Goal: Task Accomplishment & Management: Manage account settings

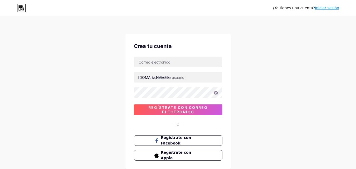
click at [327, 8] on font "Iniciar sesión" at bounding box center [327, 8] width 24 height 4
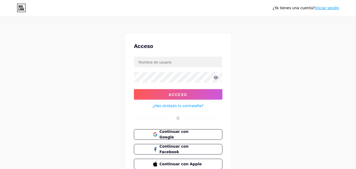
click at [327, 8] on font "Iniciar sesión" at bounding box center [327, 8] width 24 height 4
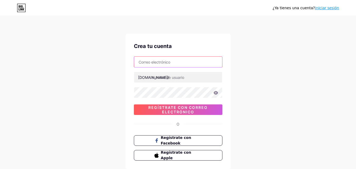
click at [183, 65] on input "text" at bounding box center [178, 62] width 88 height 11
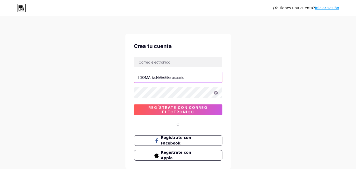
click at [185, 82] on input "text" at bounding box center [178, 77] width 88 height 11
click at [330, 10] on font "Iniciar sesión" at bounding box center [327, 8] width 24 height 4
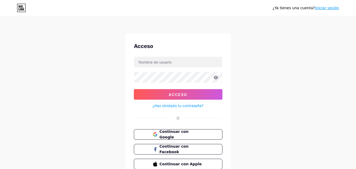
click at [207, 55] on div "Acceso Acceso ¿Has olvidado tu contraseña? O Continuar con Google Continuar con…" at bounding box center [177, 106] width 105 height 144
click at [189, 132] on font "Continuar con Google" at bounding box center [174, 134] width 30 height 10
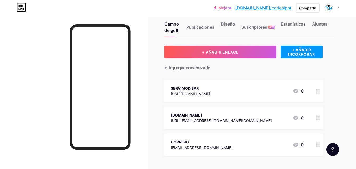
scroll to position [17, 0]
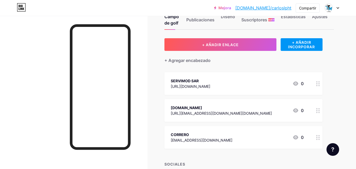
click at [319, 141] on div at bounding box center [318, 137] width 9 height 23
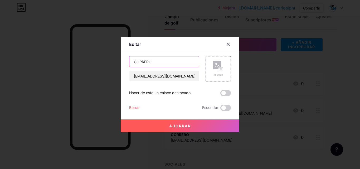
click at [189, 65] on input "CORRERO" at bounding box center [164, 61] width 70 height 11
type input "CORREO"
click at [183, 128] on font "Ahorrar" at bounding box center [180, 126] width 22 height 4
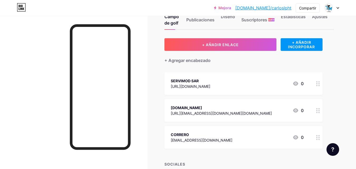
click at [313, 84] on div "SERVIMOD SAR [URL][DOMAIN_NAME] 0" at bounding box center [243, 83] width 158 height 23
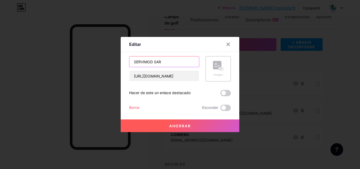
click at [190, 63] on input "SERVIMOD SAR" at bounding box center [164, 61] width 70 height 11
type input "SERVIMOD SAS"
click at [191, 121] on button "Ahorrar" at bounding box center [180, 125] width 119 height 13
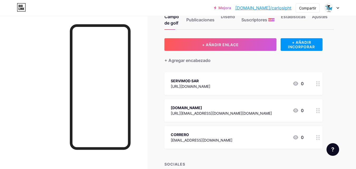
click at [317, 109] on icon at bounding box center [318, 110] width 4 height 5
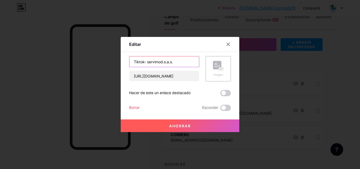
click at [180, 62] on input "Tiktok- servimod.s.a.s." at bounding box center [164, 61] width 70 height 11
type input "Tiktok"
click at [176, 130] on button "Ahorrar" at bounding box center [180, 125] width 119 height 13
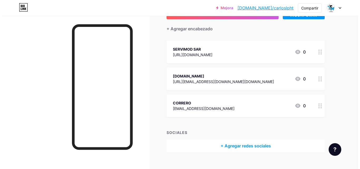
scroll to position [58, 0]
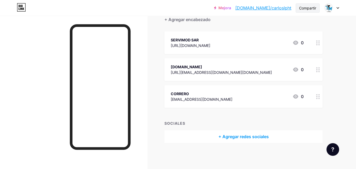
click at [312, 7] on font "Compartir" at bounding box center [307, 8] width 17 height 4
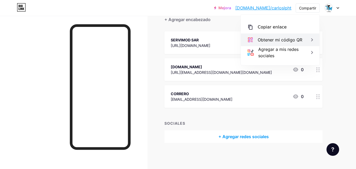
click at [282, 41] on font "Obtener mi código QR" at bounding box center [280, 39] width 45 height 5
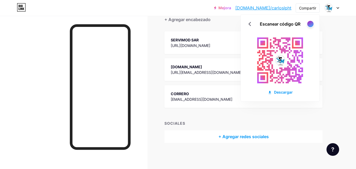
click at [270, 52] on rect at bounding box center [280, 60] width 58 height 58
click at [278, 93] on font "Descargar" at bounding box center [283, 92] width 19 height 4
click at [196, 46] on font "[URL][DOMAIN_NAME]" at bounding box center [191, 45] width 40 height 4
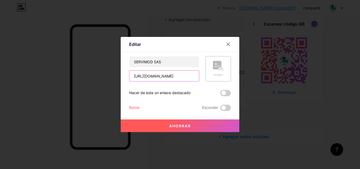
scroll to position [0, 70]
drag, startPoint x: 129, startPoint y: 75, endPoint x: 196, endPoint y: 77, distance: 67.5
click at [196, 77] on input "[URL][DOMAIN_NAME]" at bounding box center [164, 76] width 70 height 11
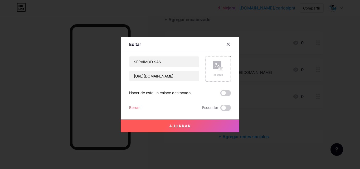
click at [193, 127] on button "Ahorrar" at bounding box center [180, 125] width 119 height 13
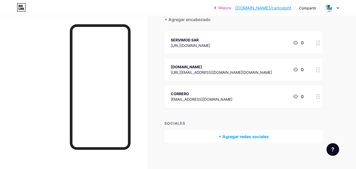
click at [210, 43] on div "[URL][DOMAIN_NAME]" at bounding box center [191, 46] width 40 height 6
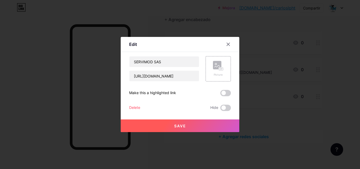
click at [252, 42] on div at bounding box center [180, 84] width 360 height 169
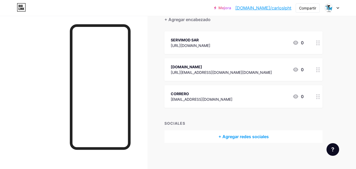
click at [210, 43] on div "[URL][DOMAIN_NAME]" at bounding box center [191, 46] width 40 height 6
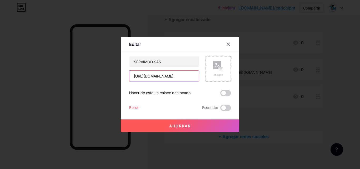
click at [186, 77] on input "[URL][DOMAIN_NAME]" at bounding box center [164, 76] width 70 height 11
click at [181, 78] on input "[URL][DOMAIN_NAME]" at bounding box center [164, 76] width 70 height 11
drag, startPoint x: 227, startPoint y: 42, endPoint x: 260, endPoint y: 26, distance: 36.7
click at [260, 26] on div at bounding box center [180, 84] width 360 height 169
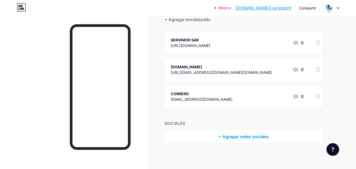
drag, startPoint x: 260, startPoint y: 26, endPoint x: 205, endPoint y: 76, distance: 74.5
drag, startPoint x: 205, startPoint y: 76, endPoint x: 193, endPoint y: 67, distance: 14.7
drag, startPoint x: 193, startPoint y: 67, endPoint x: 179, endPoint y: 67, distance: 14.0
click at [179, 67] on font "[DOMAIN_NAME]" at bounding box center [186, 67] width 31 height 4
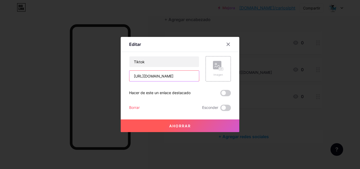
scroll to position [0, 59]
drag, startPoint x: 130, startPoint y: 76, endPoint x: 221, endPoint y: 84, distance: 91.3
click at [221, 84] on div "Tiktok [URL][DOMAIN_NAME] Imagen Hacer de este un enlace destacado Borrar Escon…" at bounding box center [180, 83] width 102 height 55
click at [202, 124] on button "Ahorrar" at bounding box center [180, 125] width 119 height 13
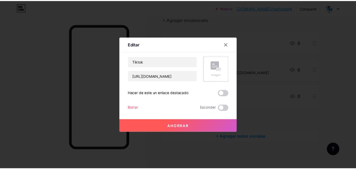
scroll to position [0, 0]
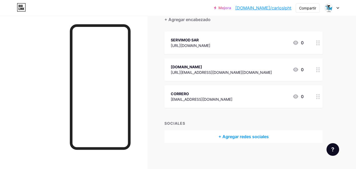
click at [207, 102] on div "CORRERO [EMAIL_ADDRESS][DOMAIN_NAME]" at bounding box center [202, 96] width 62 height 12
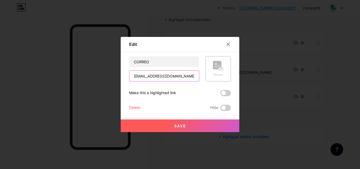
drag, startPoint x: 133, startPoint y: 77, endPoint x: 185, endPoint y: 77, distance: 52.2
click at [185, 77] on input "[EMAIL_ADDRESS][DOMAIN_NAME]" at bounding box center [164, 76] width 70 height 11
click at [181, 122] on button "Ahorrar" at bounding box center [180, 125] width 119 height 13
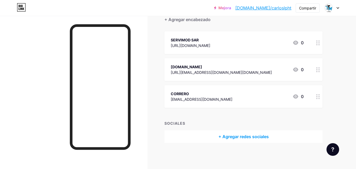
click at [334, 5] on div at bounding box center [331, 7] width 15 height 9
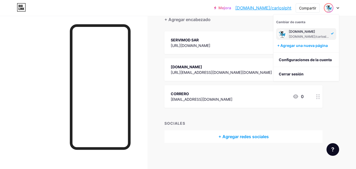
click at [339, 7] on icon at bounding box center [338, 8] width 3 height 2
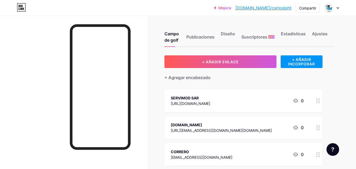
click at [337, 8] on icon at bounding box center [338, 8] width 3 height 2
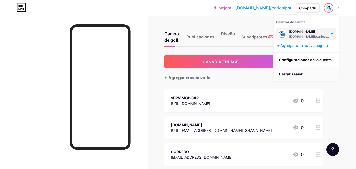
click at [323, 74] on li "Cerrar sesión" at bounding box center [306, 74] width 65 height 14
